Goal: Find specific page/section: Find specific page/section

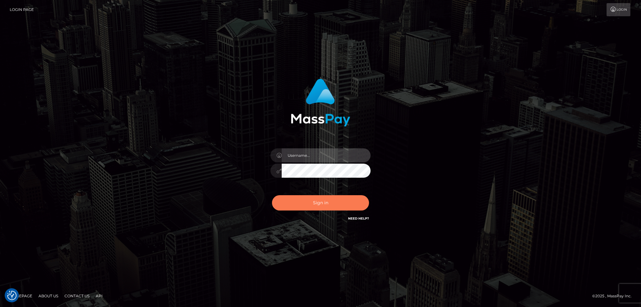
type input "alexstef"
click at [340, 197] on button "Sign in" at bounding box center [320, 202] width 97 height 15
type input "alexstef"
click at [324, 201] on button "Sign in" at bounding box center [320, 202] width 97 height 15
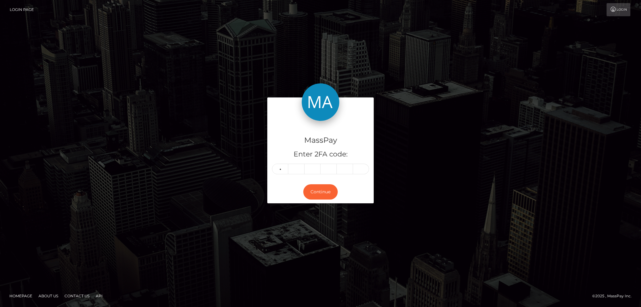
type input "9"
type input "0"
type input "5"
type input "8"
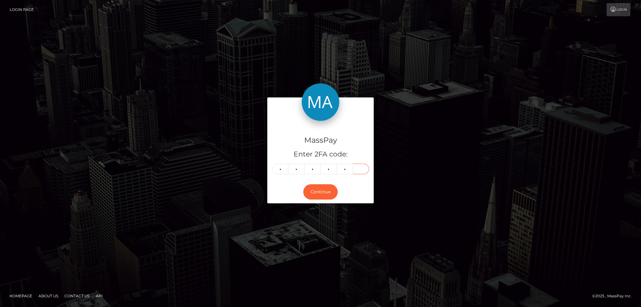
type input "7"
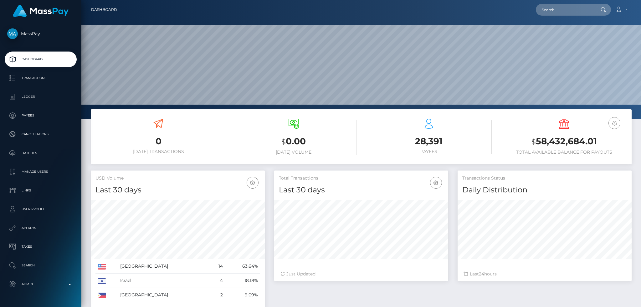
scroll to position [111, 174]
click at [564, 8] on input "text" at bounding box center [564, 10] width 59 height 12
paste input "poact_kG9ggNZXd1y0"
type input "poact_kG9ggNZXd1y0"
click at [559, 32] on link "Ishita Usaria" at bounding box center [560, 33] width 50 height 12
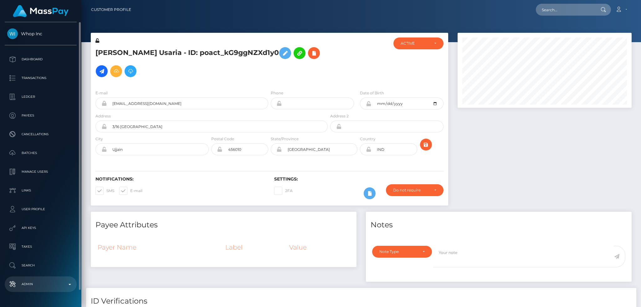
click at [47, 285] on p "Admin" at bounding box center [40, 284] width 67 height 9
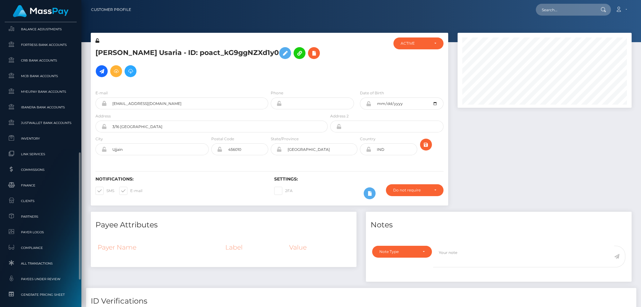
scroll to position [367, 0]
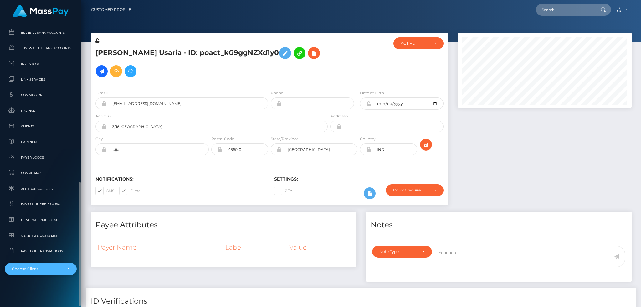
click at [57, 266] on div "Choose Client" at bounding box center [41, 269] width 72 height 12
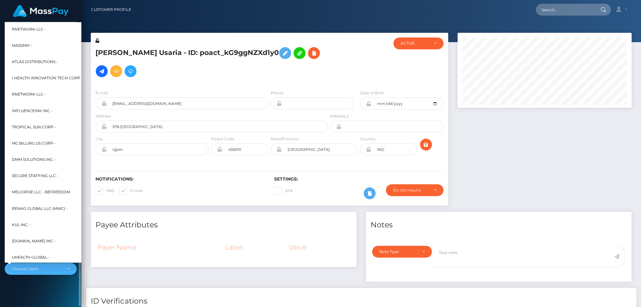
scroll to position [300, 0]
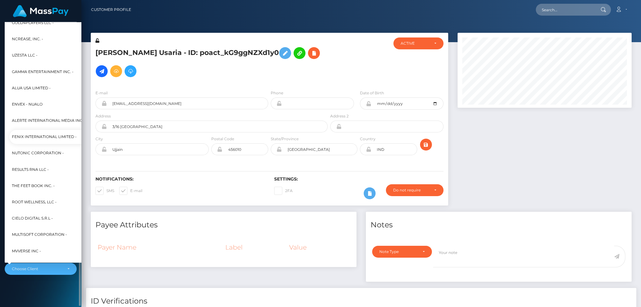
click at [57, 133] on span "Fenix International Limited -" at bounding box center [44, 137] width 65 height 8
select select "26"
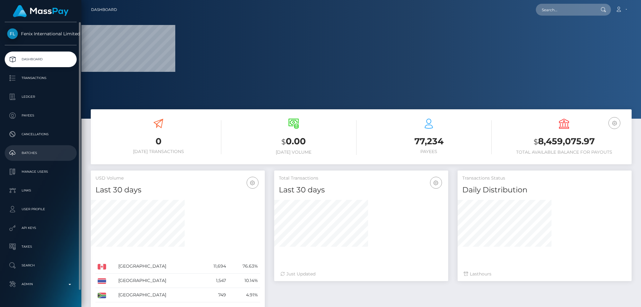
click at [56, 150] on p "Batches" at bounding box center [40, 153] width 67 height 9
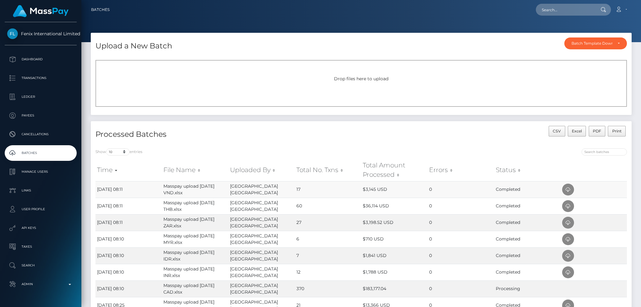
scroll to position [42, 0]
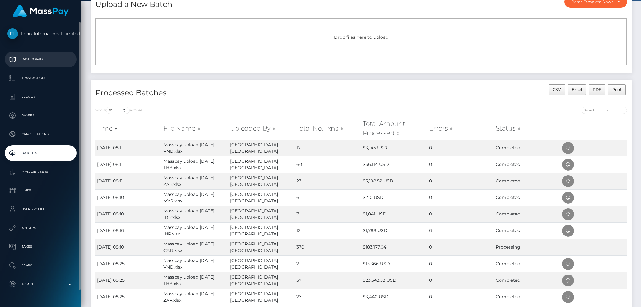
click at [54, 55] on p "Dashboard" at bounding box center [40, 59] width 67 height 9
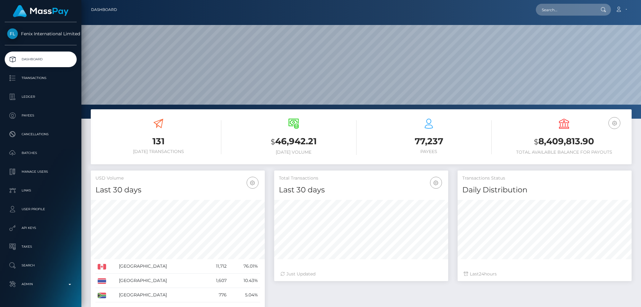
scroll to position [111, 174]
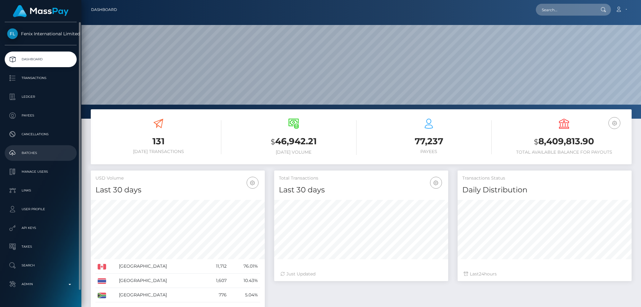
click at [42, 150] on p "Batches" at bounding box center [40, 153] width 67 height 9
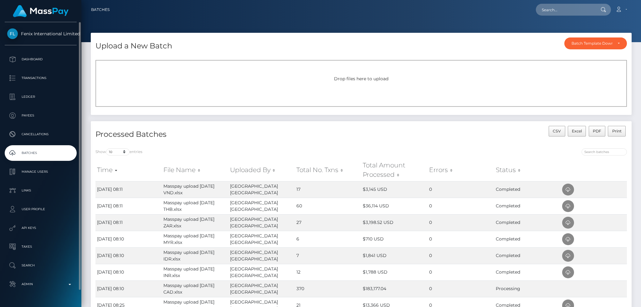
click at [56, 153] on p "Batches" at bounding box center [40, 153] width 67 height 9
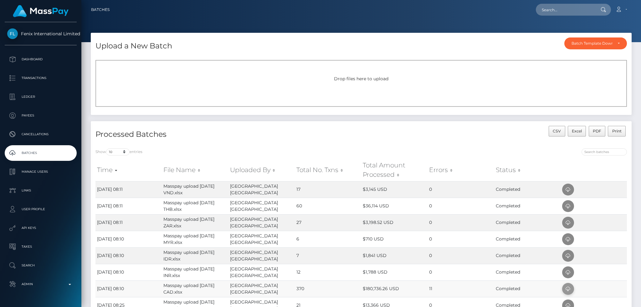
click at [566, 287] on icon at bounding box center [568, 290] width 8 height 8
click at [553, 10] on input "text" at bounding box center [564, 10] width 59 height 12
paste input "145599450"
type input "145599450"
click at [570, 31] on link "MAXIME ST LAURENT TESSIER" at bounding box center [560, 33] width 50 height 12
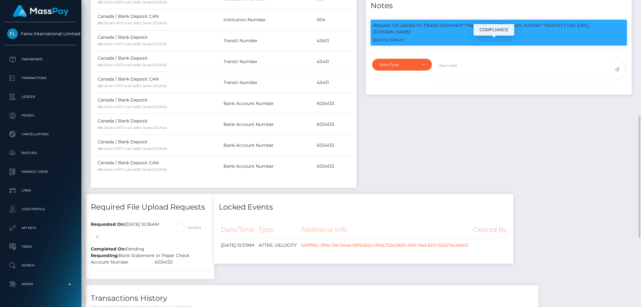
scroll to position [75, 174]
click at [548, 35] on p "Request file upload for ["Bank Statement","Paper Check"] / {"account_number":"6…" at bounding box center [498, 28] width 251 height 13
copy p "6034133"
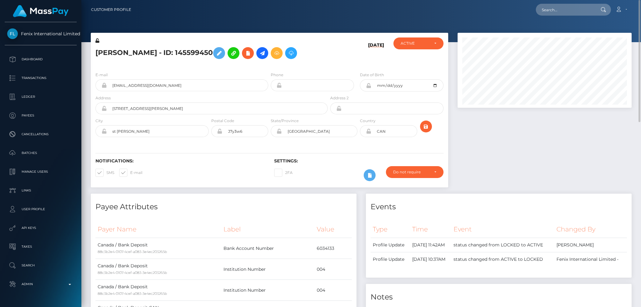
click at [227, 50] on h5 "[PERSON_NAME] - ID: 145599450" at bounding box center [209, 53] width 229 height 18
copy h5 "145599450"
click at [233, 50] on h5 "[PERSON_NAME] - ID: 145599450" at bounding box center [209, 53] width 229 height 18
